Goal: Task Accomplishment & Management: Use online tool/utility

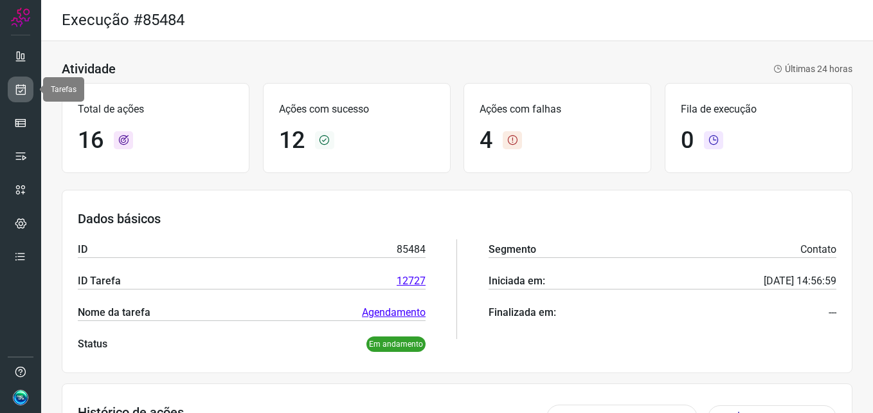
click at [23, 87] on icon at bounding box center [20, 89] width 13 height 13
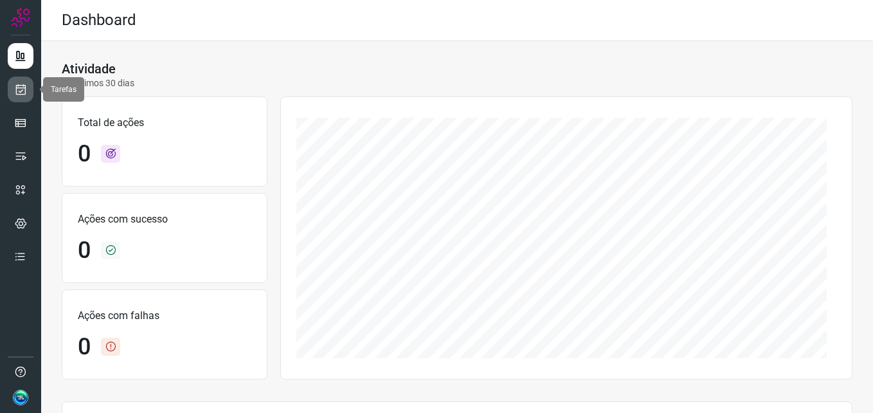
click at [26, 90] on icon at bounding box center [20, 89] width 13 height 13
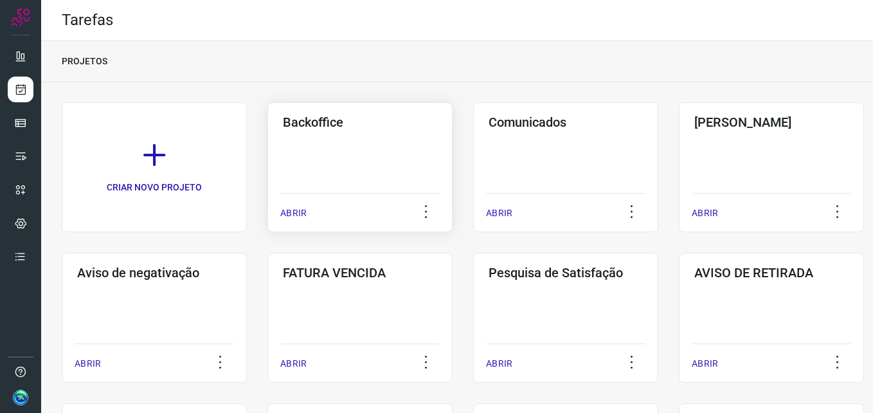
click at [331, 166] on div "Backoffice ABRIR" at bounding box center [359, 167] width 185 height 130
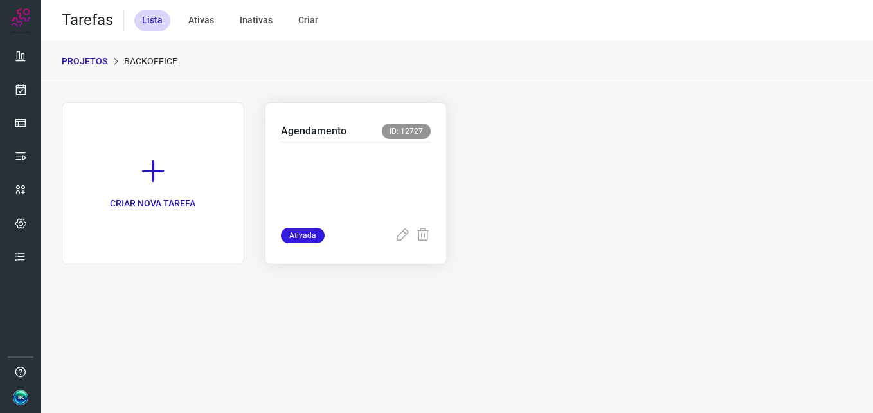
click at [338, 181] on p at bounding box center [356, 182] width 150 height 64
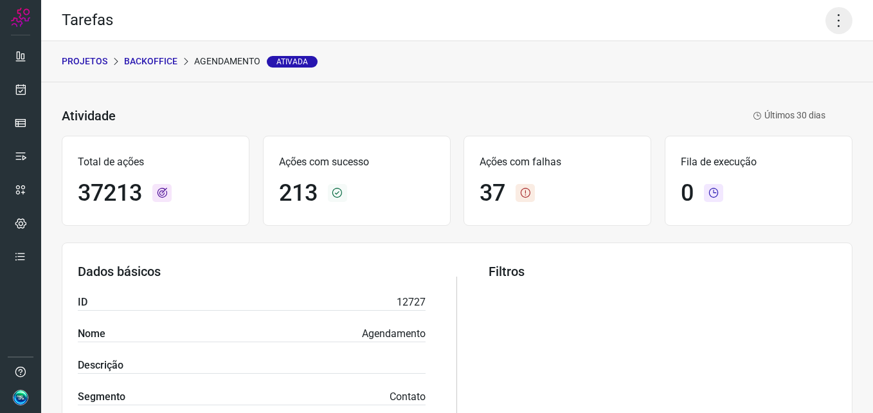
click at [834, 21] on icon at bounding box center [838, 20] width 27 height 27
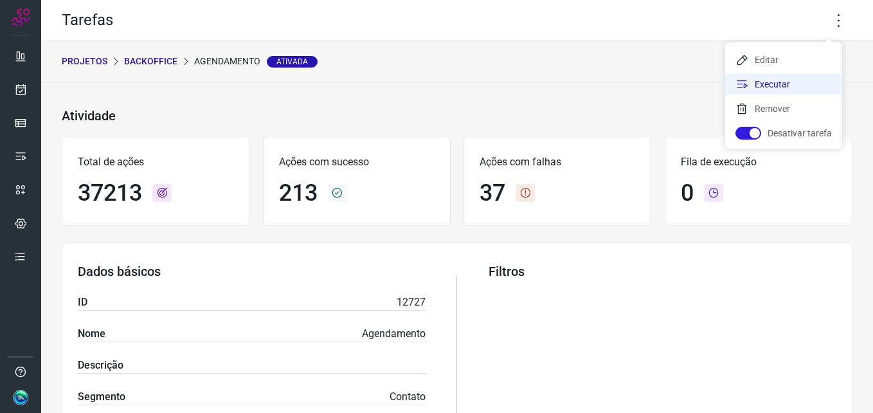
click at [768, 87] on li "Executar" at bounding box center [783, 84] width 117 height 21
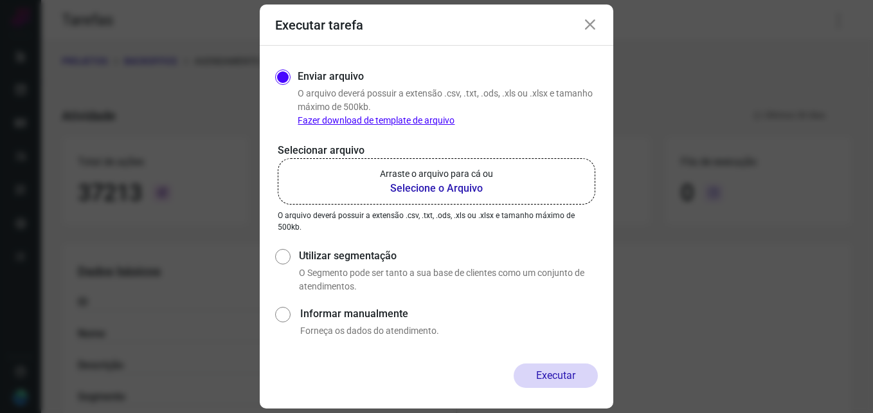
click at [396, 191] on b "Selecione o Arquivo" at bounding box center [436, 188] width 113 height 15
click at [0, 0] on input "Arraste o arquivo para cá ou Selecione o Arquivo" at bounding box center [0, 0] width 0 height 0
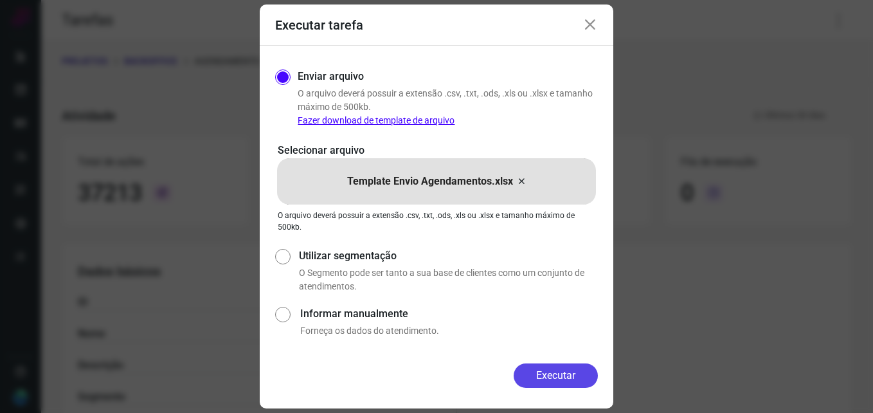
click at [545, 371] on button "Executar" at bounding box center [555, 375] width 84 height 24
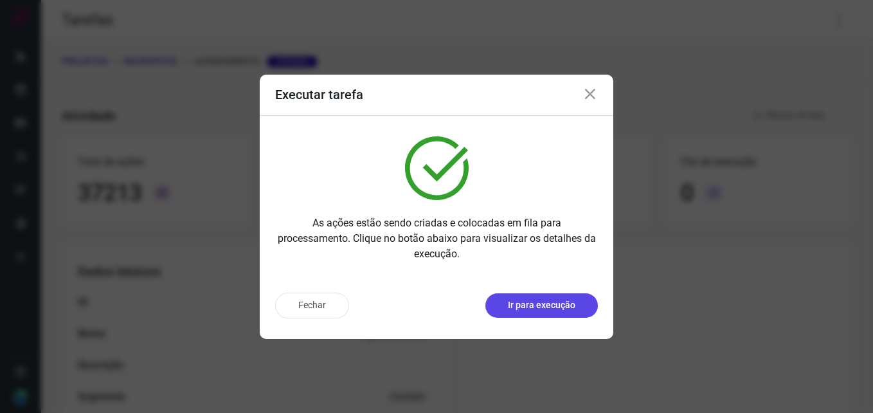
click at [558, 310] on p "Ir para execução" at bounding box center [541, 304] width 67 height 13
